Goal: Obtain resource: Download file/media

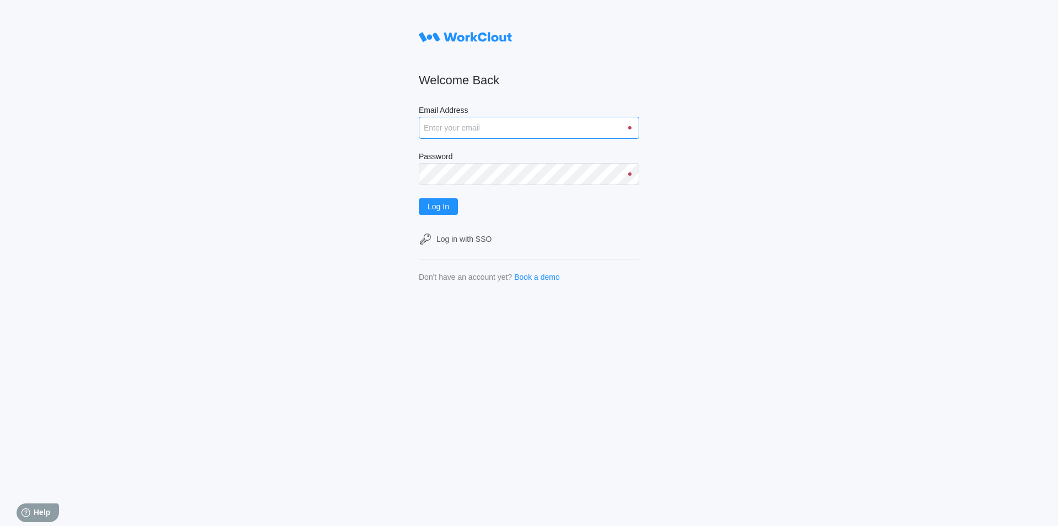
click at [576, 130] on input "Email Address" at bounding box center [529, 128] width 220 height 22
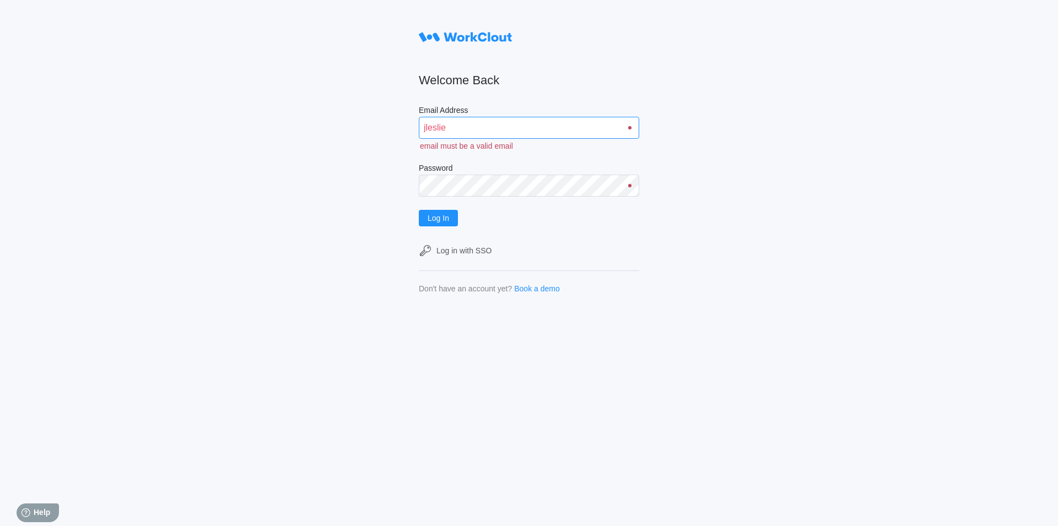
click at [473, 131] on input "jleslie" at bounding box center [529, 128] width 220 height 22
type input "JLESLIE@MAILINATOR.COM"
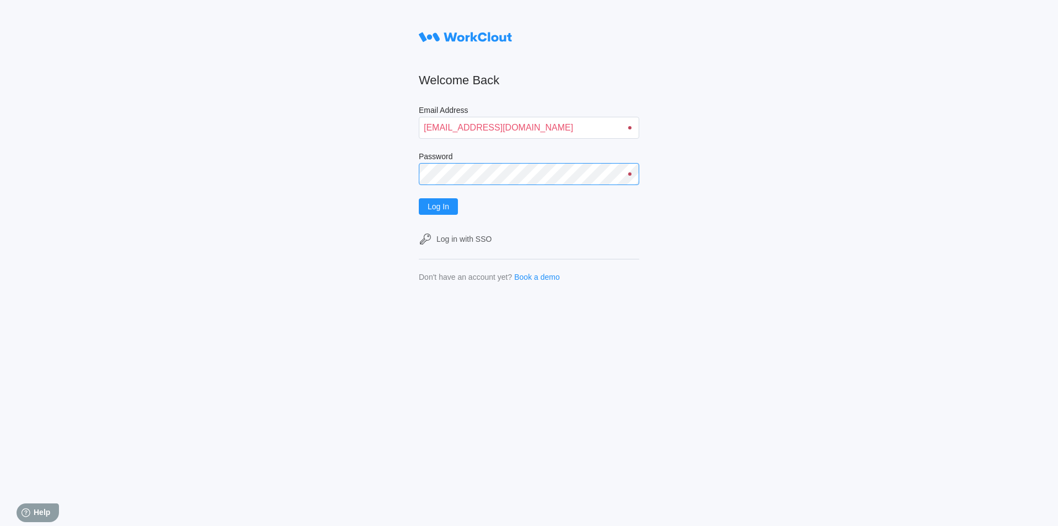
click at [419, 198] on button "Log In" at bounding box center [438, 206] width 39 height 17
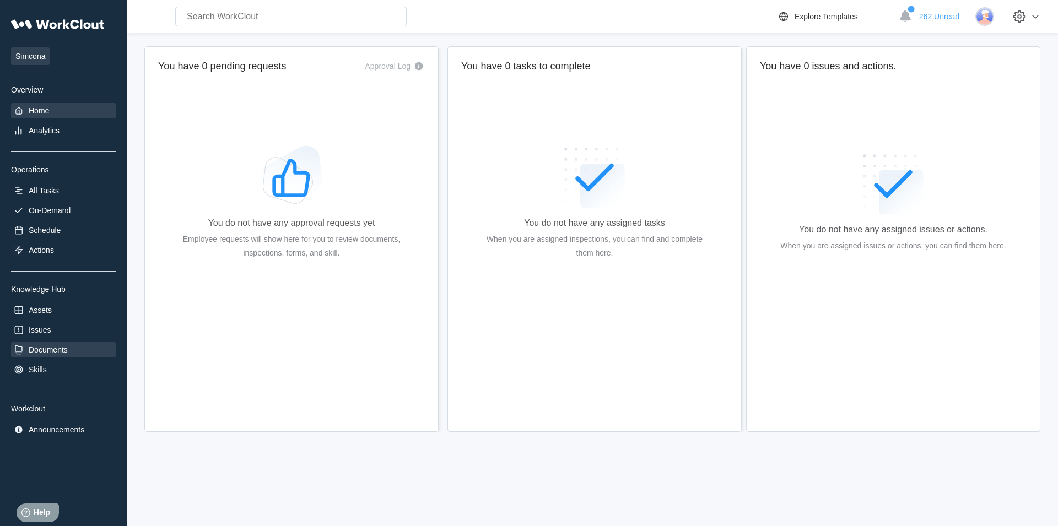
click at [68, 349] on div "Documents" at bounding box center [48, 349] width 39 height 9
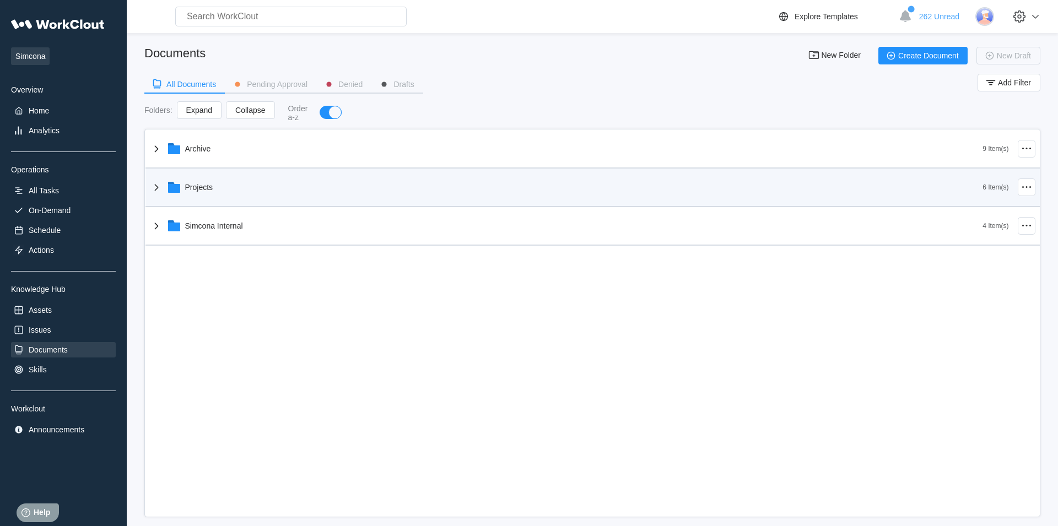
click at [230, 198] on div "Projects" at bounding box center [566, 187] width 833 height 29
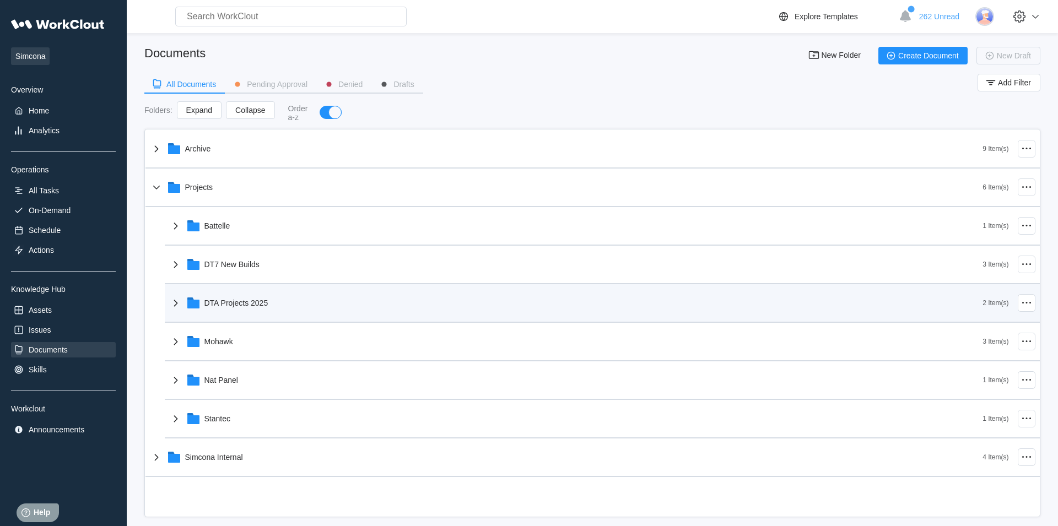
click at [258, 314] on div "DTA Projects 2025" at bounding box center [576, 303] width 814 height 29
click at [263, 305] on div "DTA Projects 2025" at bounding box center [236, 303] width 64 height 9
click at [285, 306] on div "DTA Projects 2025" at bounding box center [576, 303] width 814 height 29
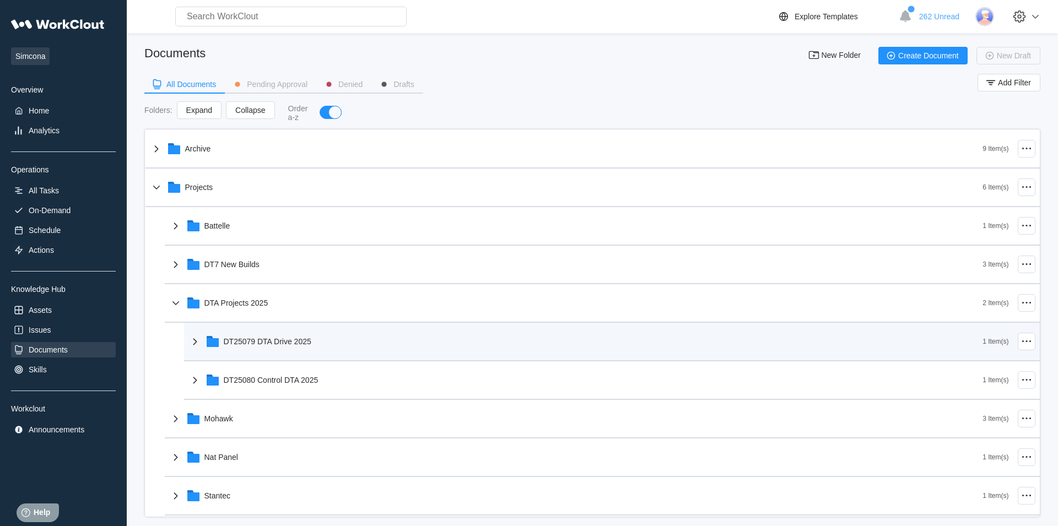
click at [302, 345] on div "DT25079 DTA Drive 2025" at bounding box center [268, 341] width 88 height 9
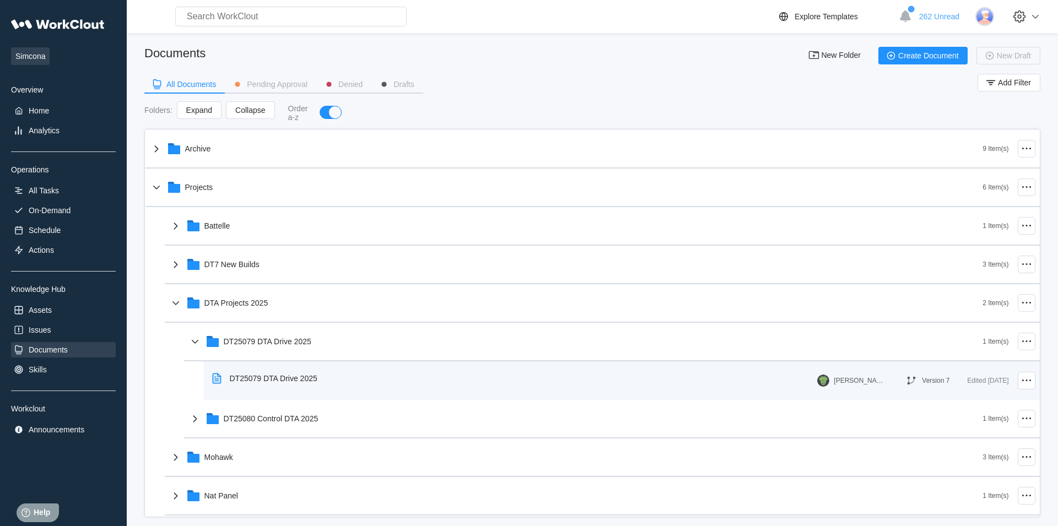
click at [323, 373] on div "DT25079 DTA Drive 2025" at bounding box center [267, 378] width 118 height 25
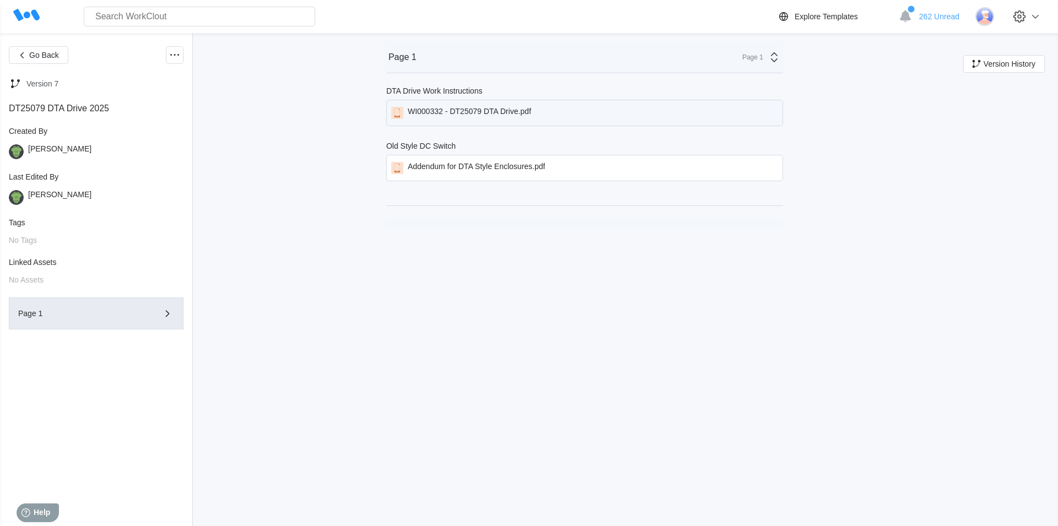
click at [494, 112] on div "WI000332 - DT25079 DTA Drive.pdf" at bounding box center [469, 113] width 123 height 12
